Goal: Task Accomplishment & Management: Manage account settings

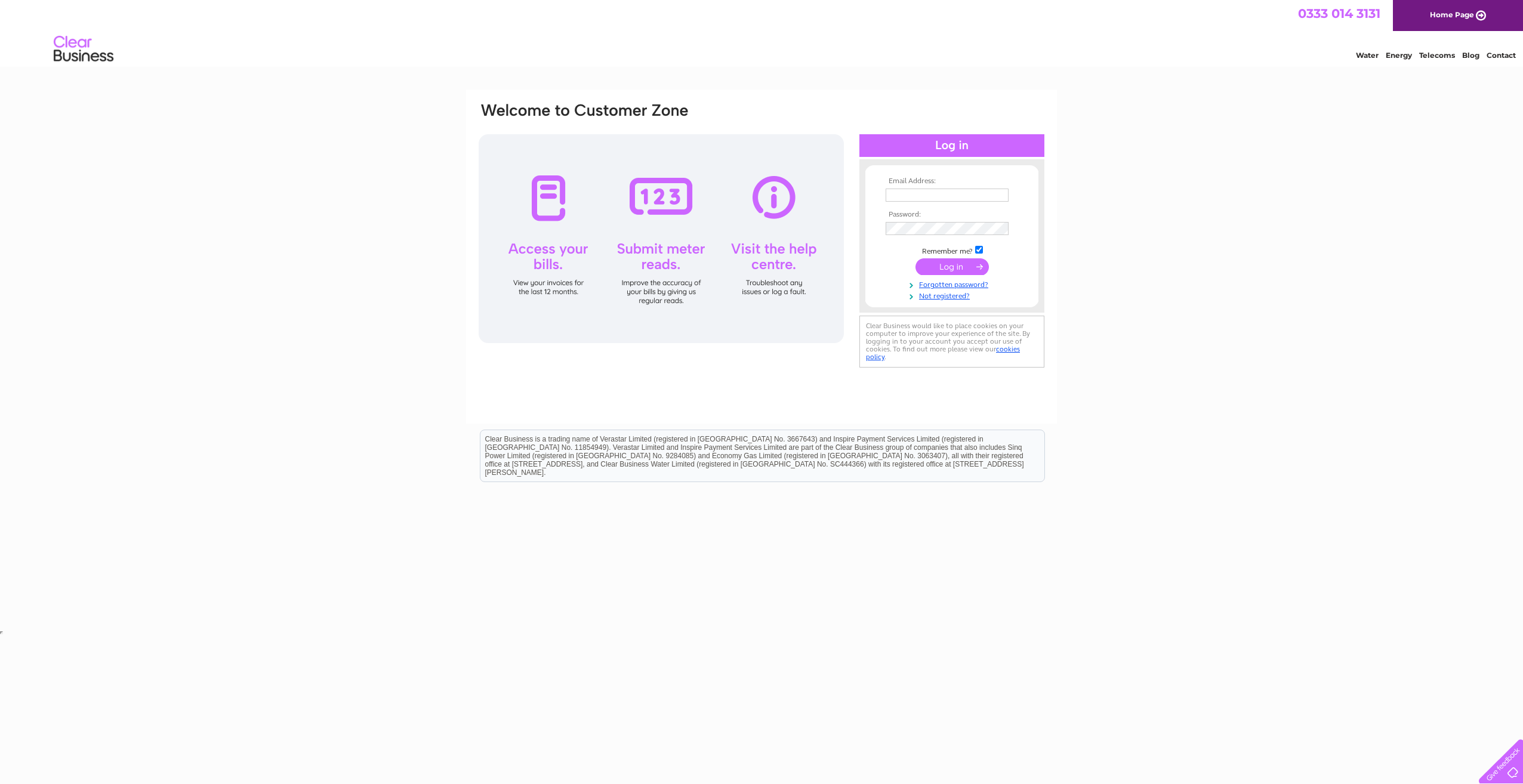
type input "[EMAIL_ADDRESS][DOMAIN_NAME]"
click at [939, 268] on input "submit" at bounding box center [952, 266] width 74 height 17
click at [956, 268] on input "submit" at bounding box center [952, 266] width 74 height 17
